Goal: Information Seeking & Learning: Learn about a topic

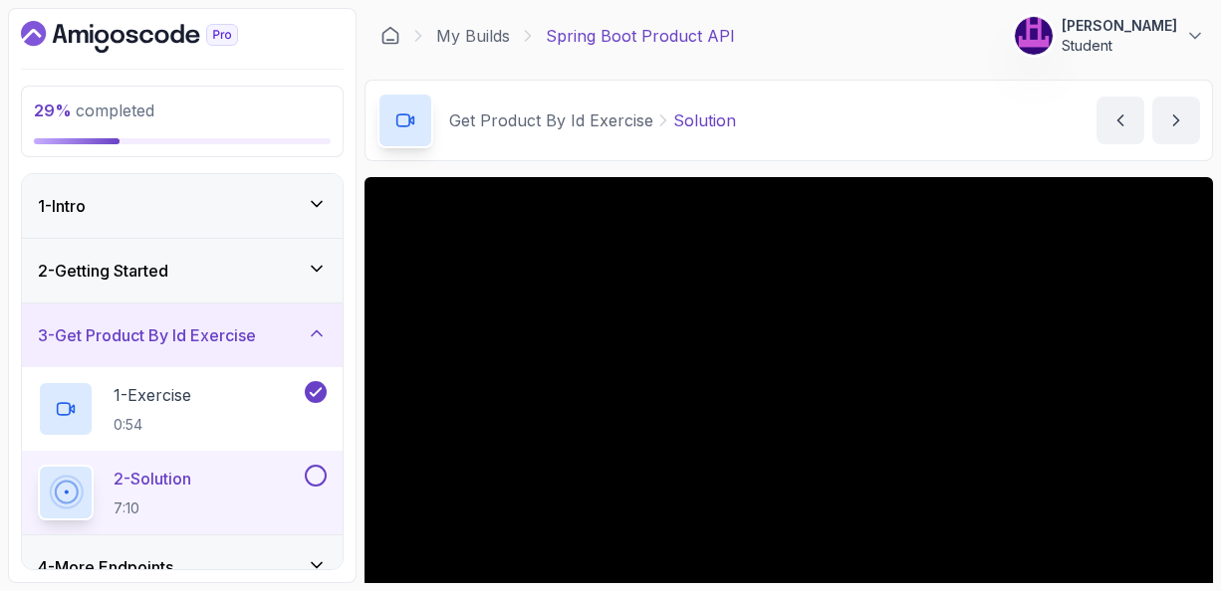
scroll to position [80, 0]
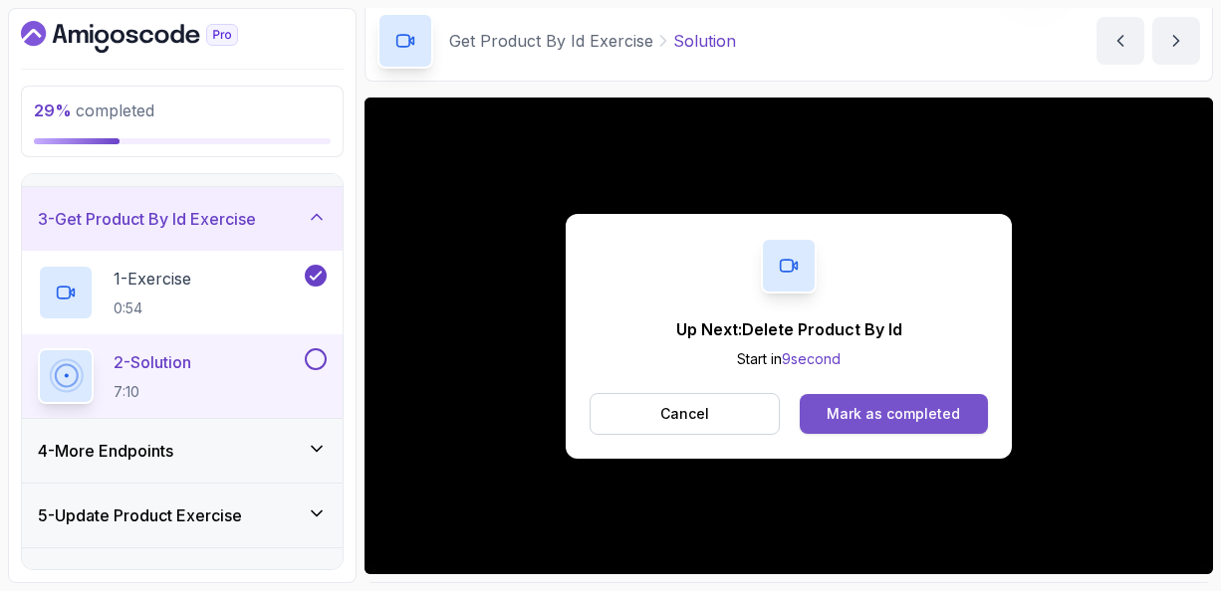
click at [855, 406] on div "Mark as completed" at bounding box center [892, 414] width 133 height 20
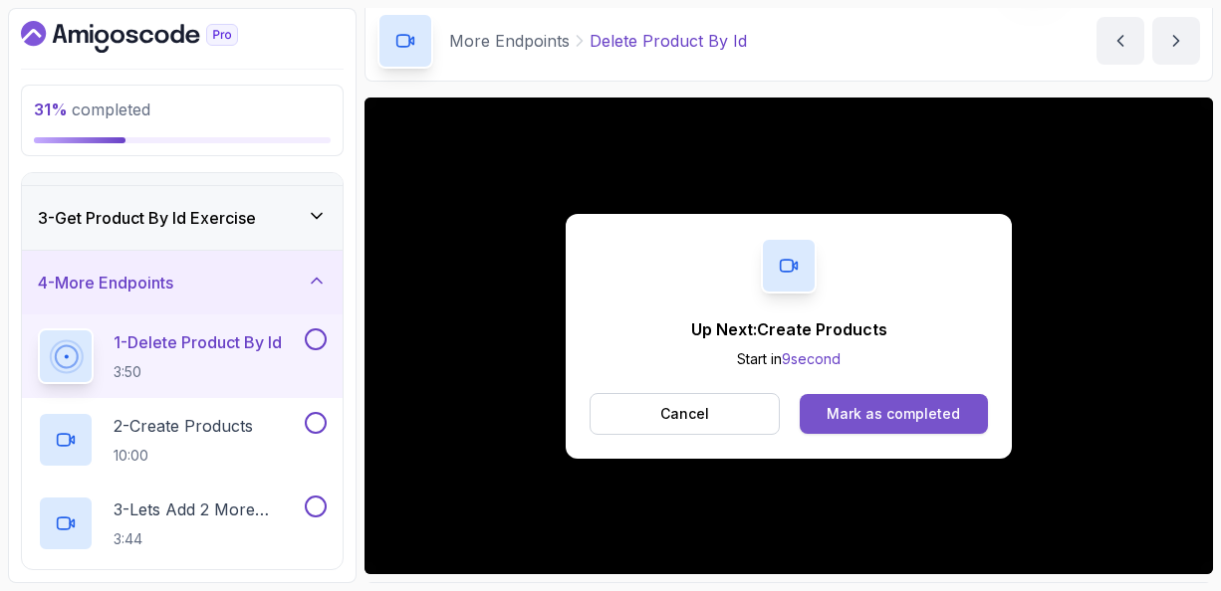
click at [879, 408] on div "Mark as completed" at bounding box center [892, 414] width 133 height 20
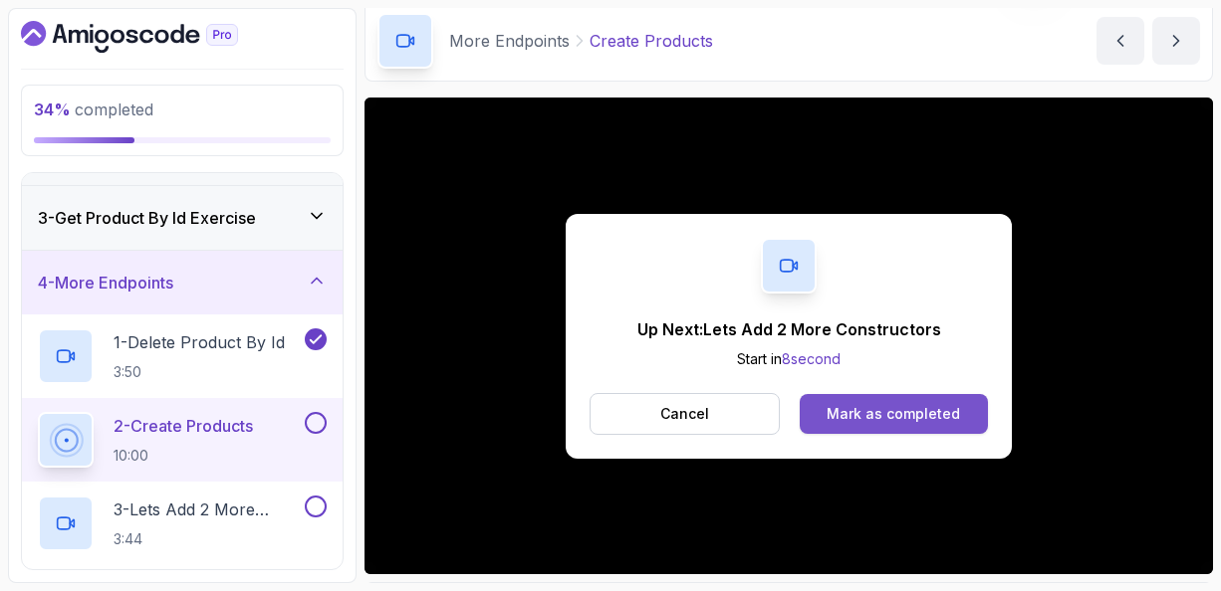
click at [913, 409] on div "Mark as completed" at bounding box center [892, 414] width 133 height 20
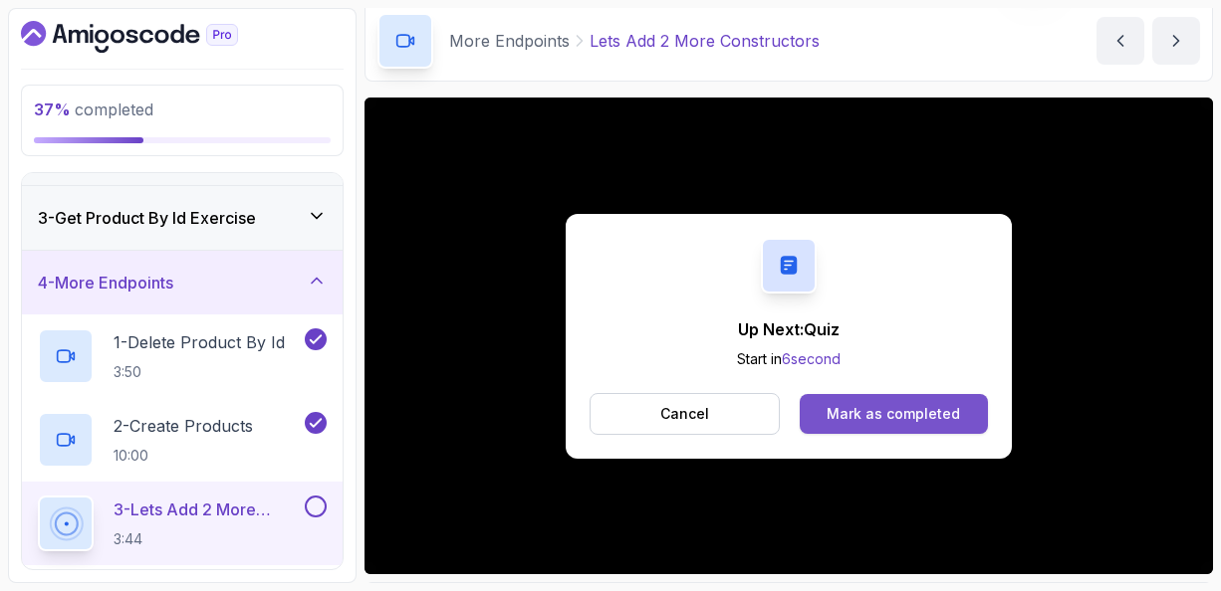
click at [926, 397] on button "Mark as completed" at bounding box center [894, 414] width 188 height 40
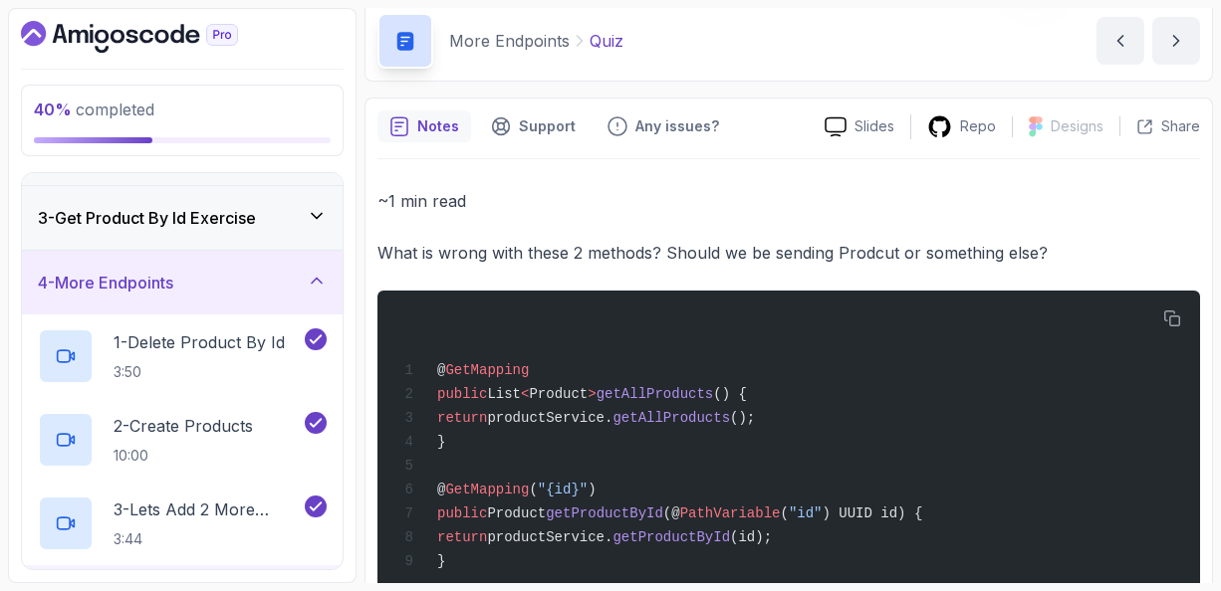
click at [876, 247] on p "What is wrong with these 2 methods? Should we be sending Prodcut or something e…" at bounding box center [788, 253] width 822 height 28
click at [845, 269] on div "~1 min read What is wrong with these 2 methods? Should we be sending Prodcut or…" at bounding box center [788, 414] width 822 height 454
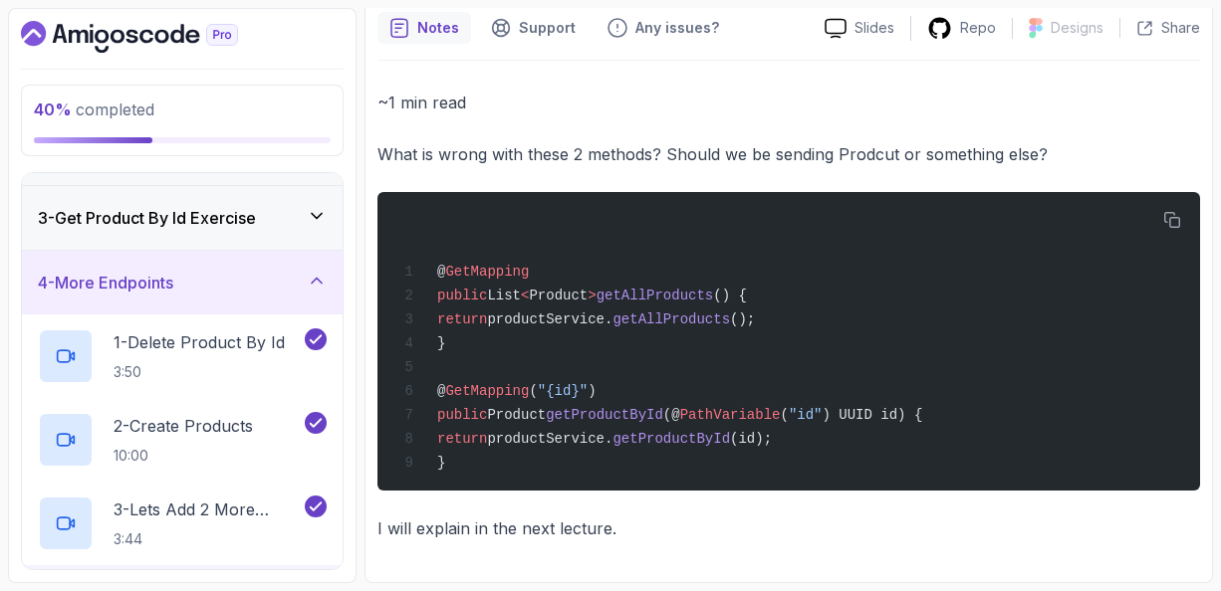
scroll to position [143, 0]
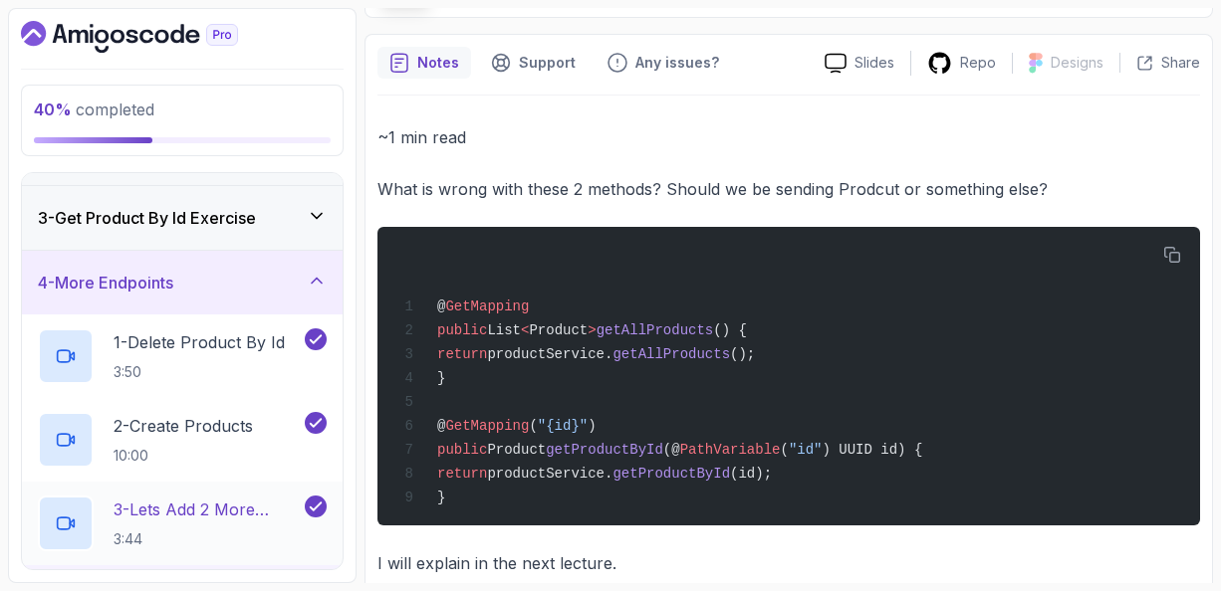
click at [217, 557] on div "3 - Lets Add 2 More Constructors 3:44" at bounding box center [182, 524] width 321 height 84
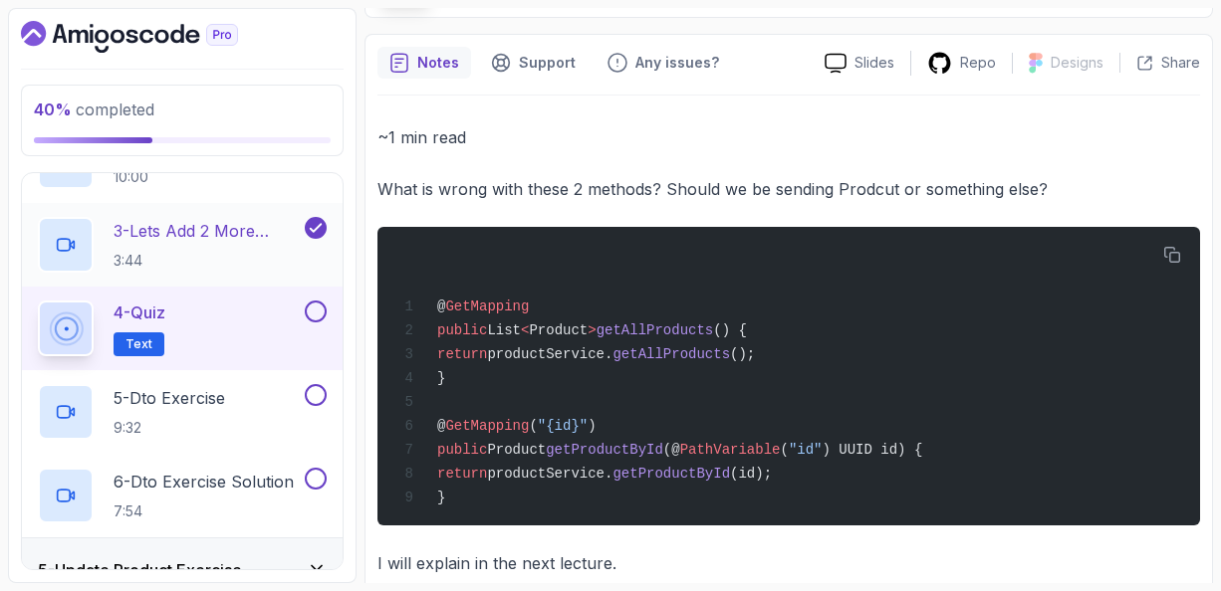
scroll to position [435, 0]
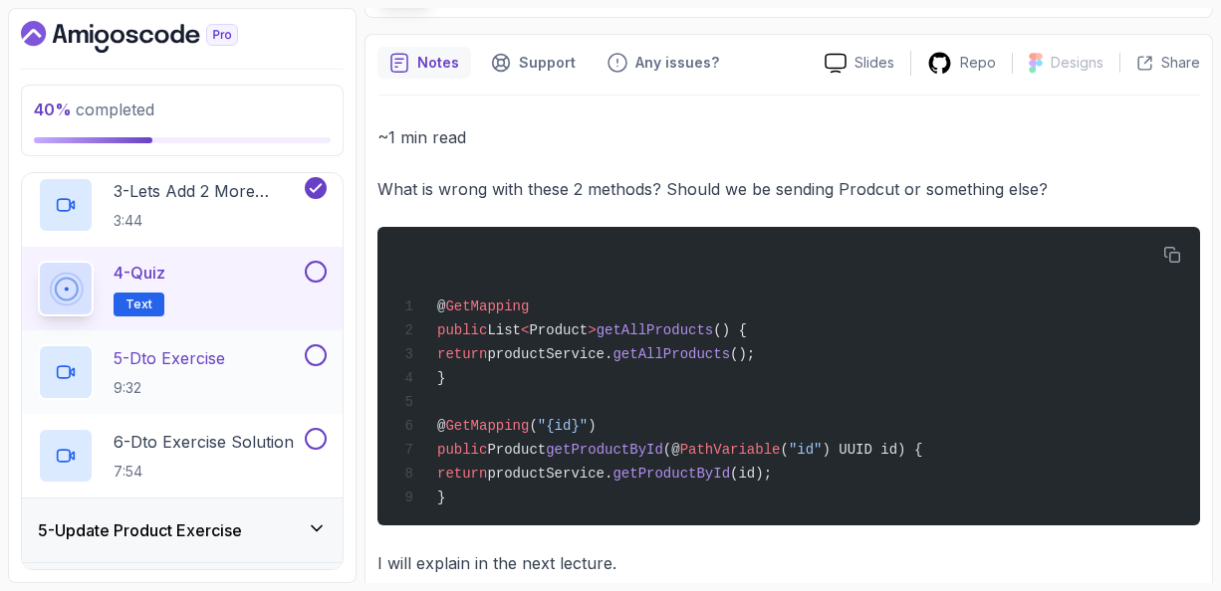
click at [184, 353] on p "5 - Dto Exercise" at bounding box center [170, 359] width 112 height 24
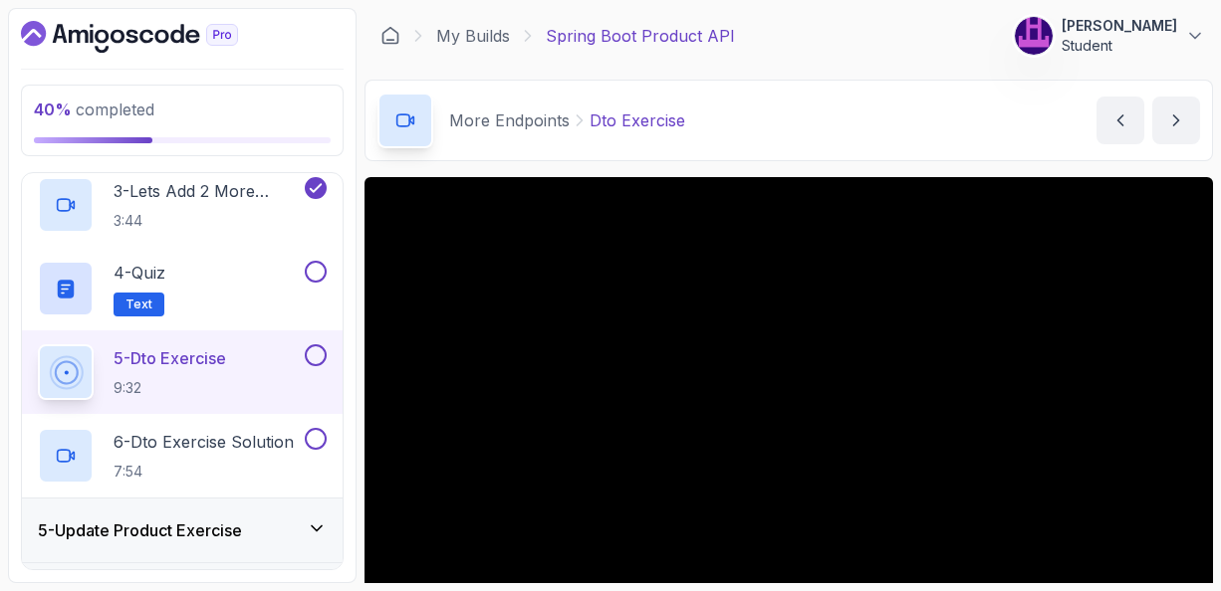
click at [926, 150] on div "More Endpoints Dto Exercise Dto Exercise by [PERSON_NAME]" at bounding box center [788, 121] width 848 height 82
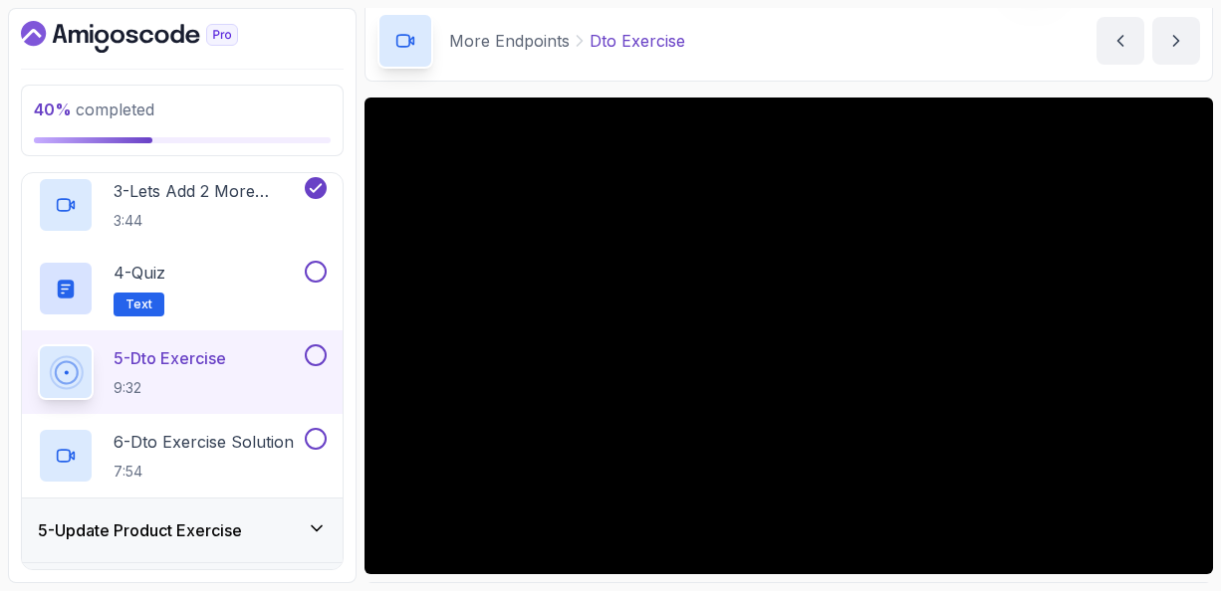
scroll to position [119, 0]
